Goal: Task Accomplishment & Management: Manage account settings

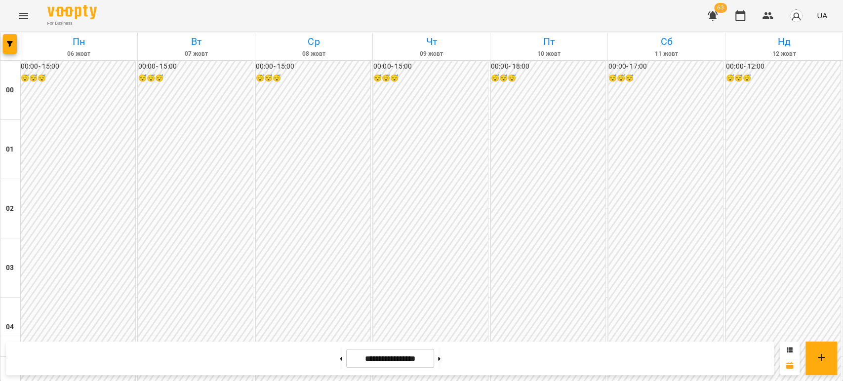
scroll to position [823, 0]
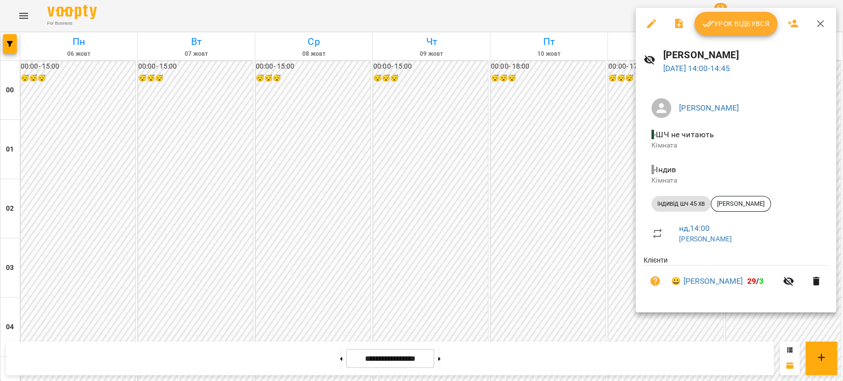
click at [728, 15] on button "Урок відбувся" at bounding box center [736, 24] width 83 height 24
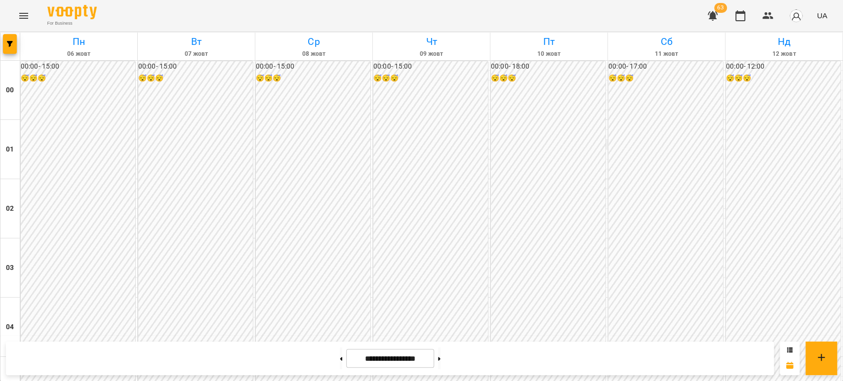
scroll to position [713, 0]
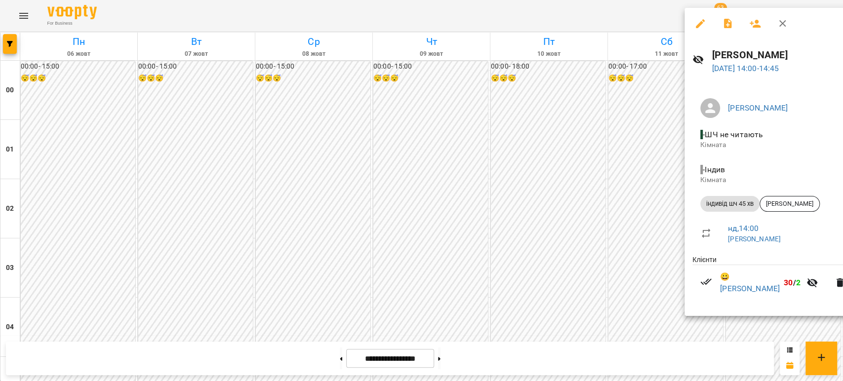
click at [640, 175] on div at bounding box center [421, 190] width 843 height 381
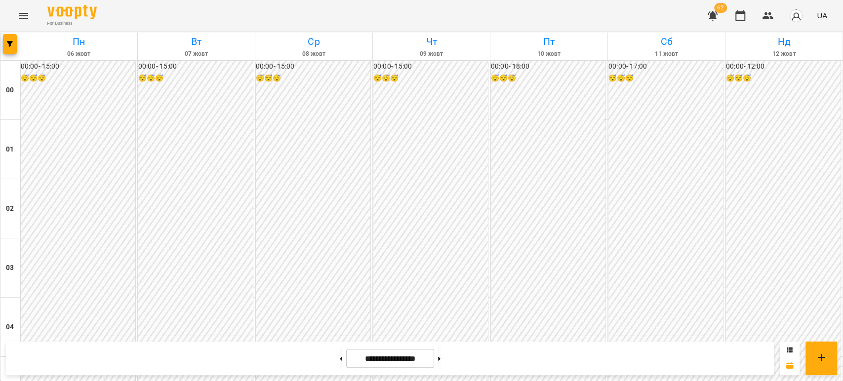
scroll to position [817, 0]
click at [441, 359] on icon at bounding box center [439, 359] width 2 height 4
type input "**********"
